Goal: Use online tool/utility: Utilize a website feature to perform a specific function

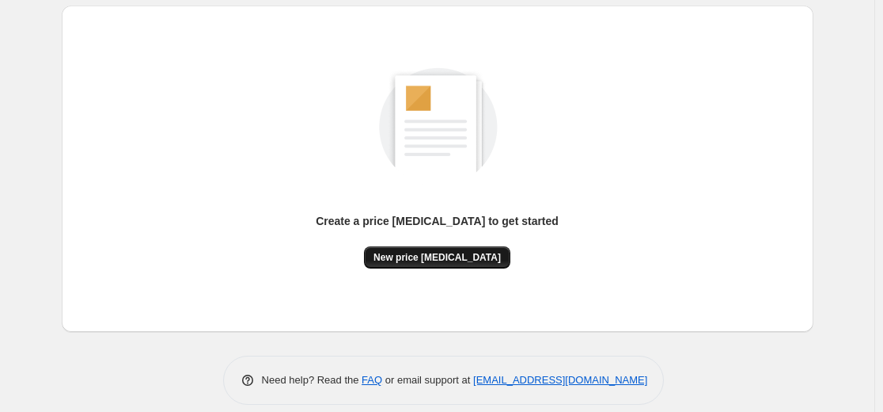
scroll to position [181, 0]
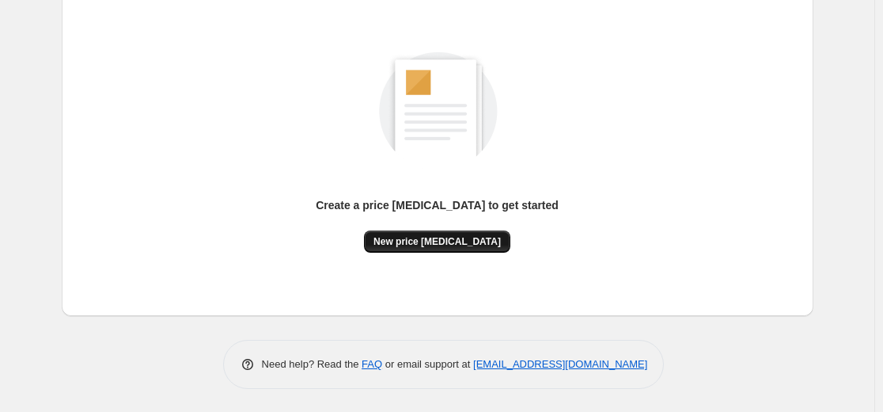
click at [453, 241] on span "New price [MEDICAL_DATA]" at bounding box center [437, 241] width 127 height 13
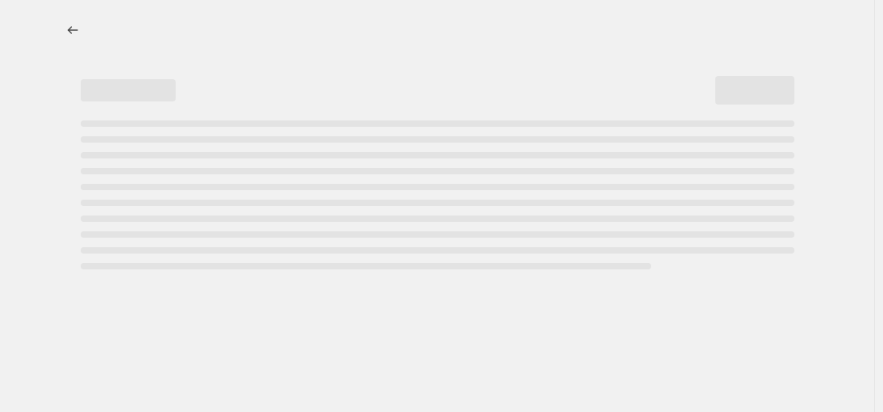
select select "percentage"
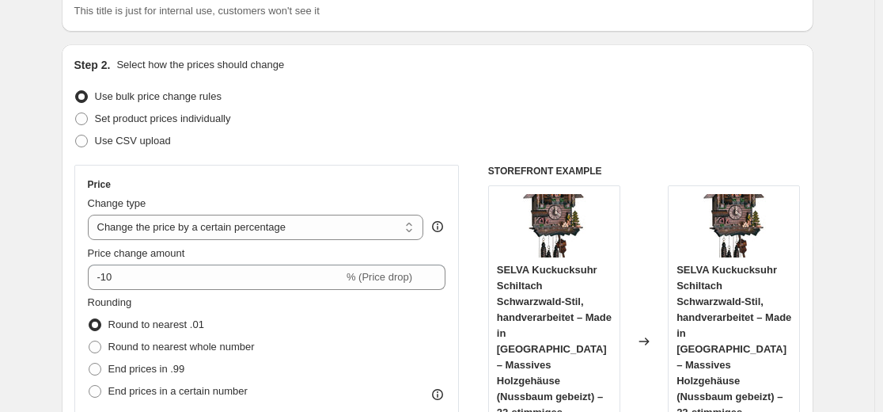
scroll to position [158, 0]
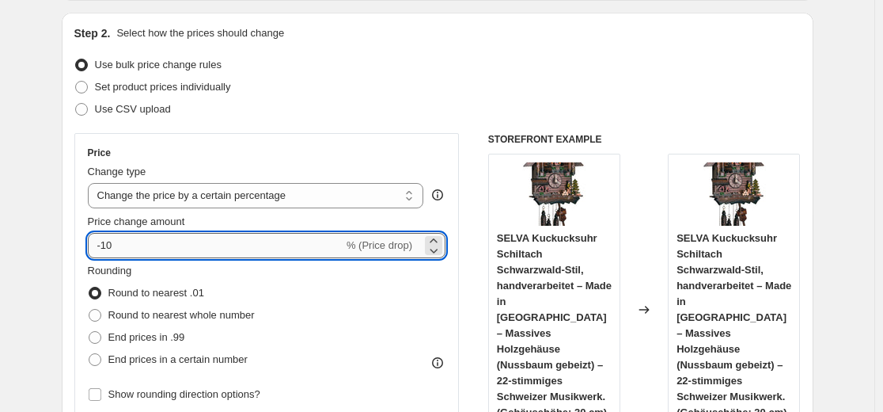
click at [253, 252] on input "-10" at bounding box center [216, 245] width 256 height 25
type input "-1"
type input "-35"
click at [290, 123] on div "Step 2. Select how the prices should change Use bulk price change rules Set pro…" at bounding box center [437, 290] width 727 height 530
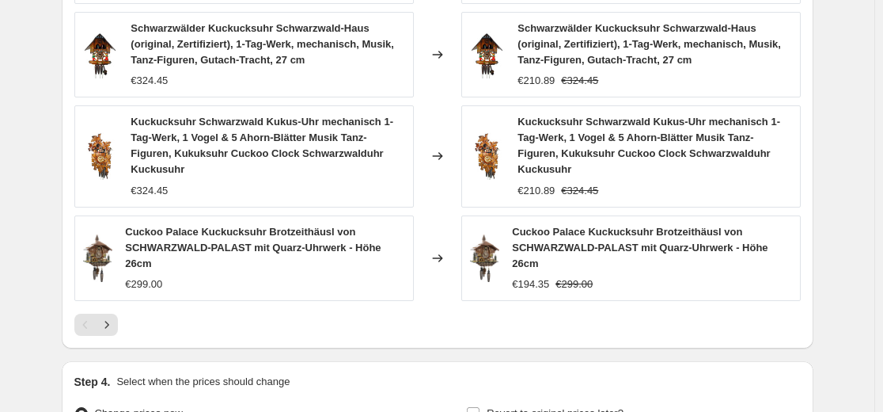
scroll to position [1267, 0]
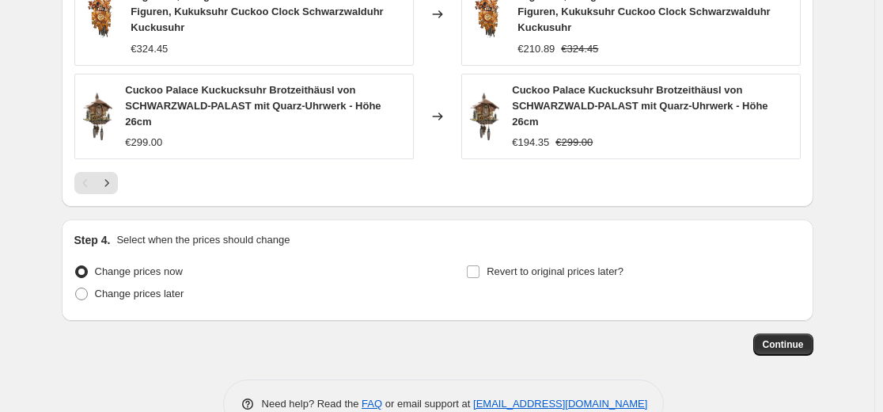
click at [112, 175] on icon "Next" at bounding box center [107, 183] width 16 height 16
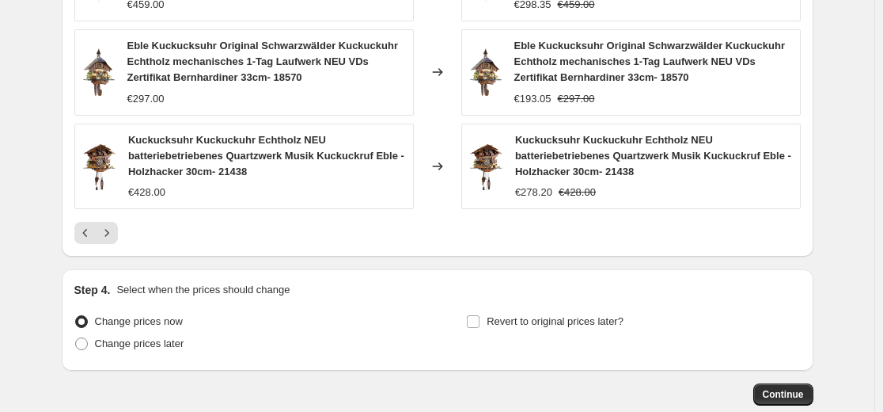
scroll to position [1172, 0]
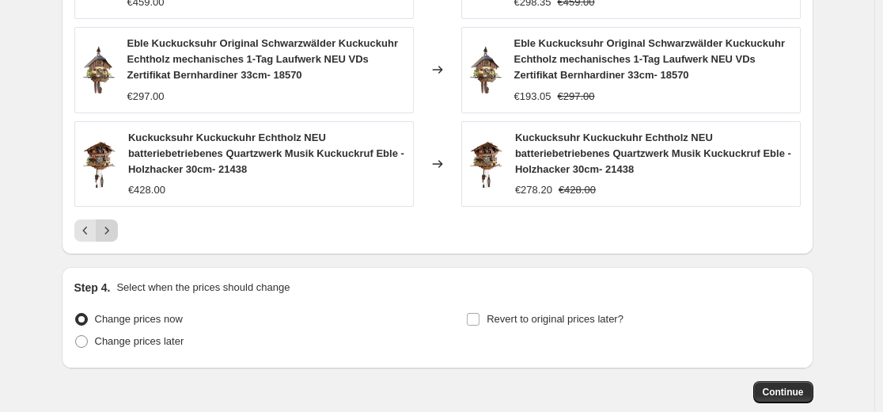
click at [118, 229] on button "Next" at bounding box center [107, 230] width 22 height 22
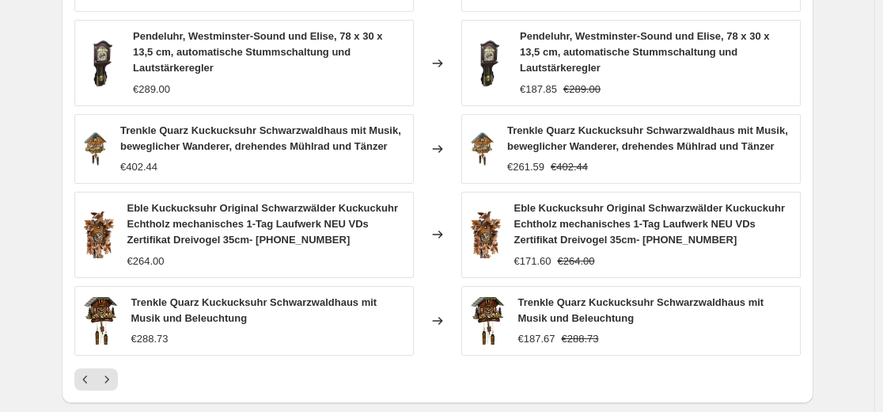
scroll to position [1013, 0]
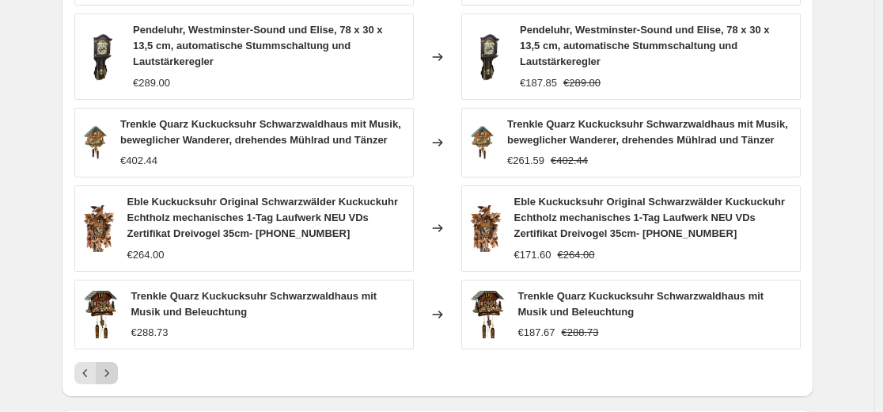
click at [106, 367] on button "Next" at bounding box center [107, 373] width 22 height 22
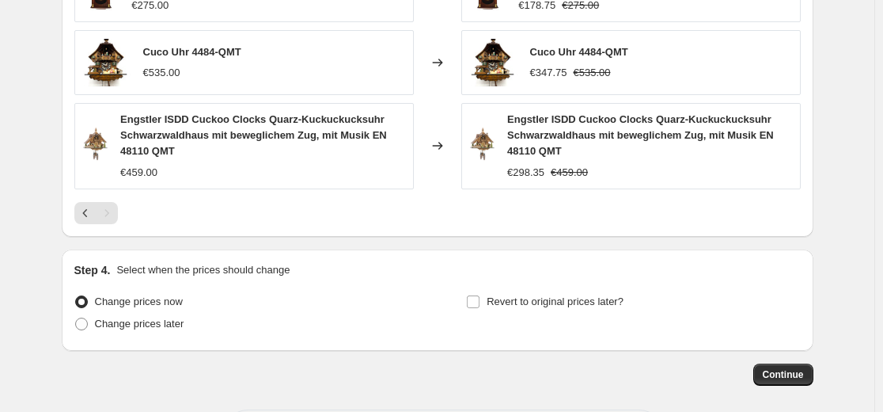
scroll to position [1240, 0]
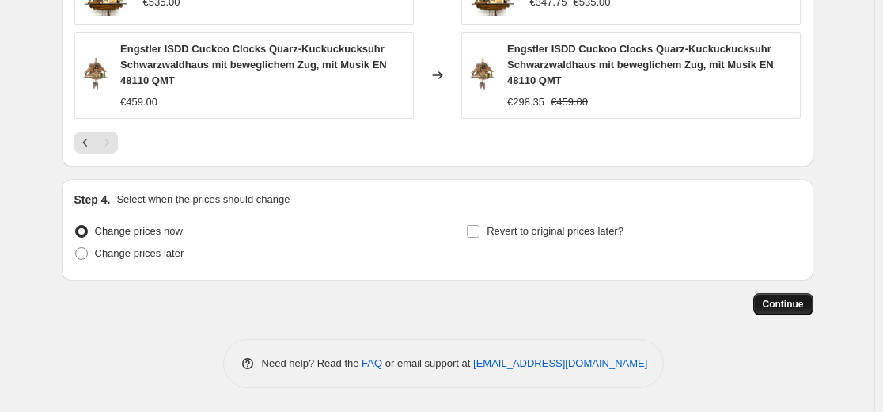
click at [785, 311] on button "Continue" at bounding box center [784, 304] width 60 height 22
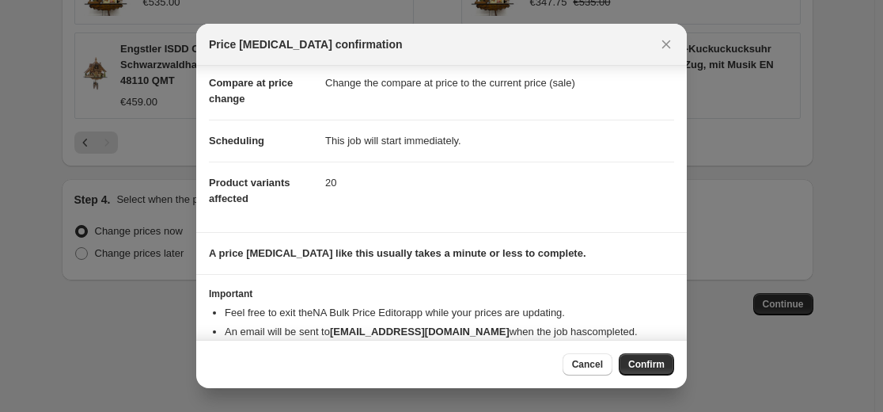
scroll to position [108, 0]
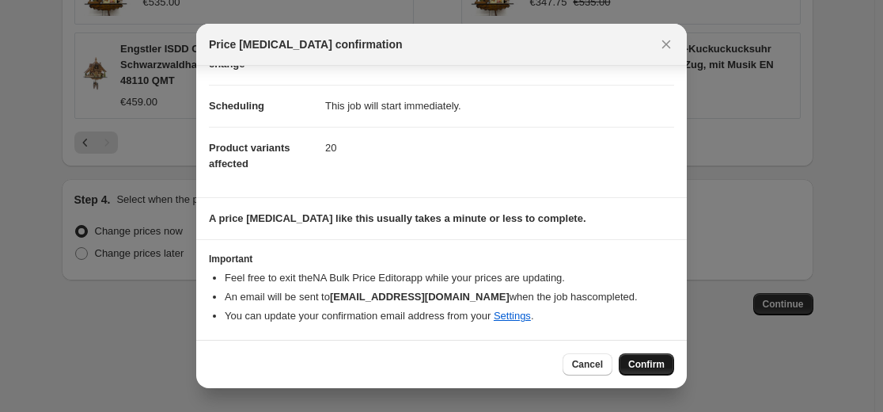
click at [646, 355] on button "Confirm" at bounding box center [646, 364] width 55 height 22
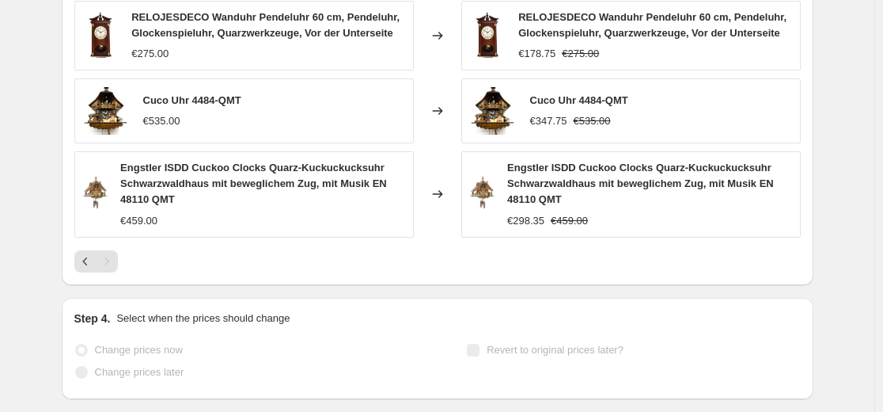
scroll to position [1319, 0]
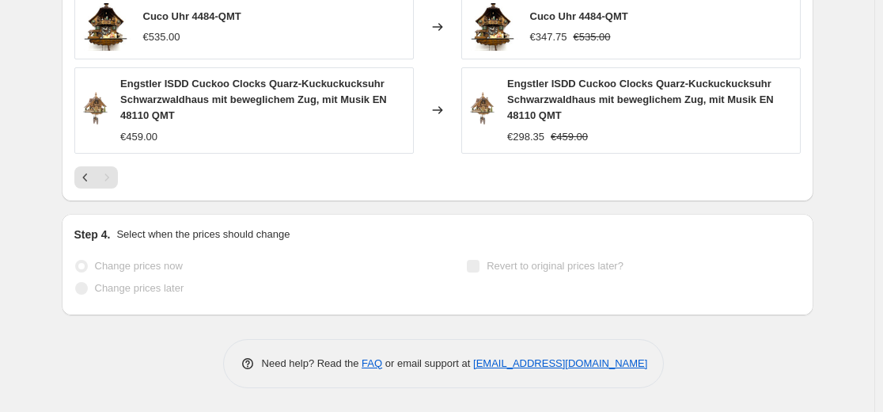
select select "percentage"
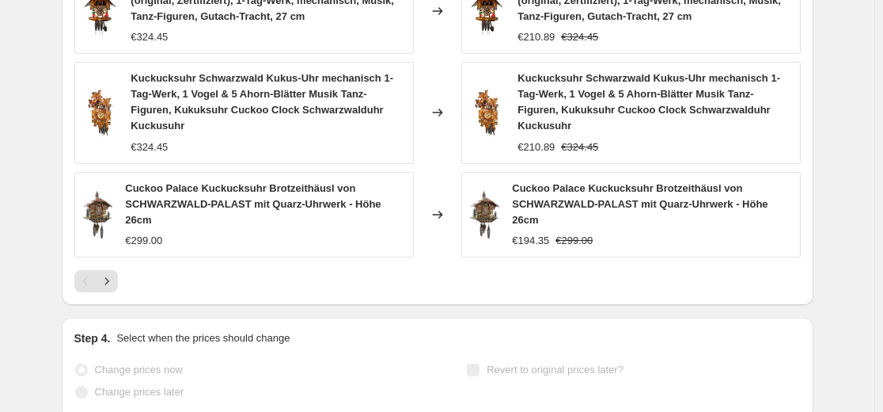
scroll to position [0, 0]
